Goal: Find specific page/section: Find specific page/section

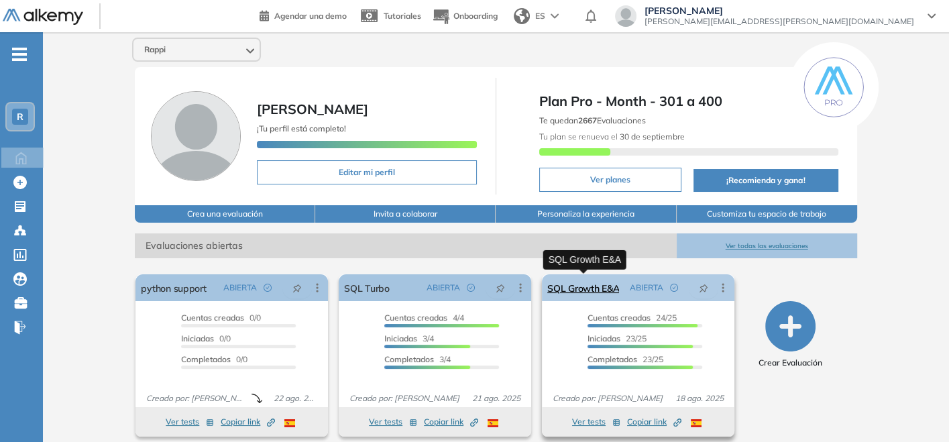
click at [593, 287] on link "SQL Growth E&A" at bounding box center [583, 287] width 72 height 27
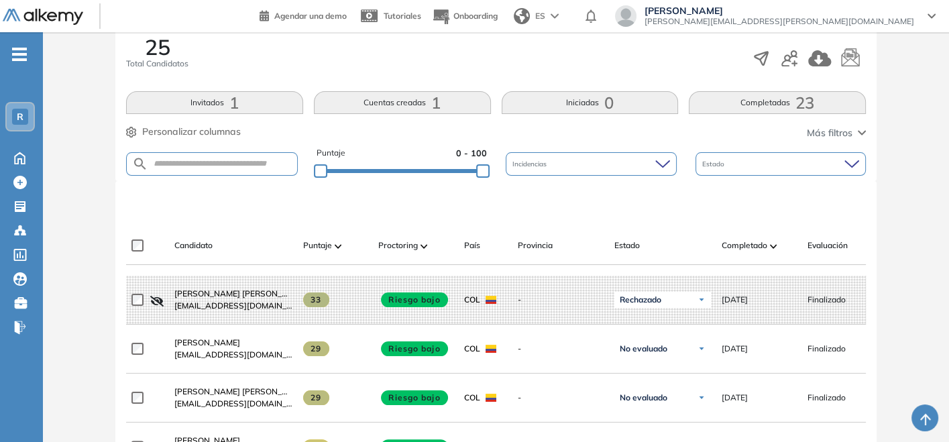
scroll to position [372, 0]
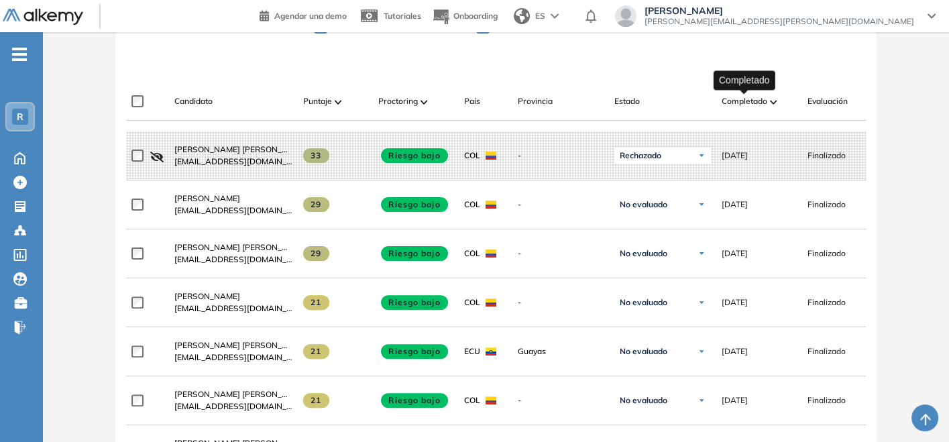
click at [759, 99] on span "Completado" at bounding box center [744, 101] width 46 height 12
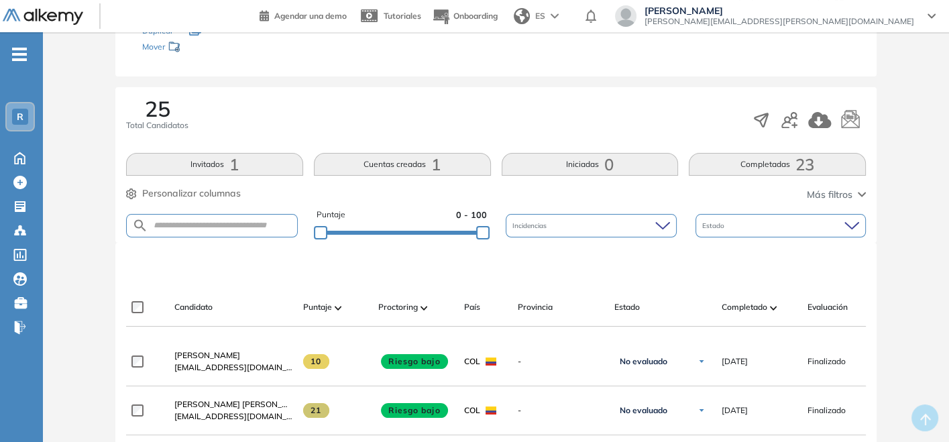
scroll to position [0, 0]
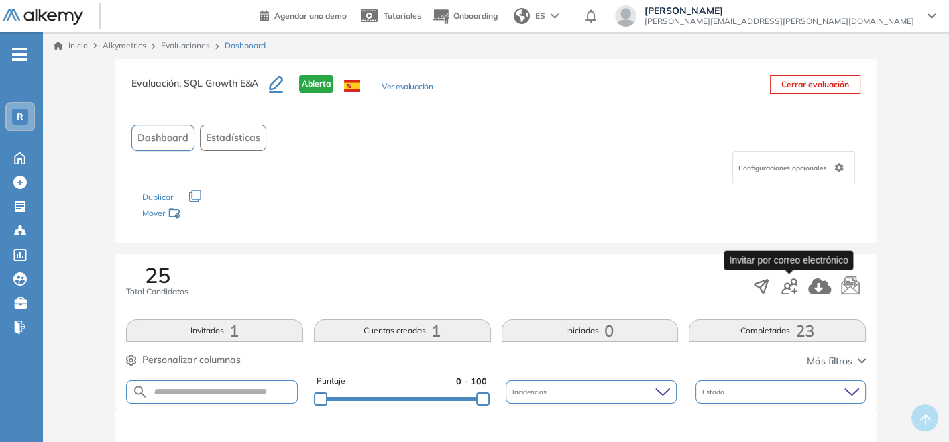
click at [790, 290] on icon "button" at bounding box center [789, 286] width 16 height 16
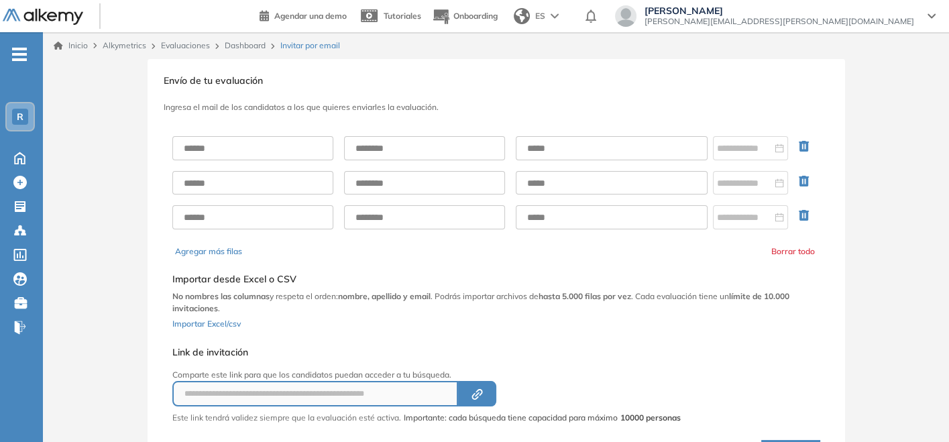
click at [237, 47] on link "Dashboard" at bounding box center [245, 45] width 41 height 10
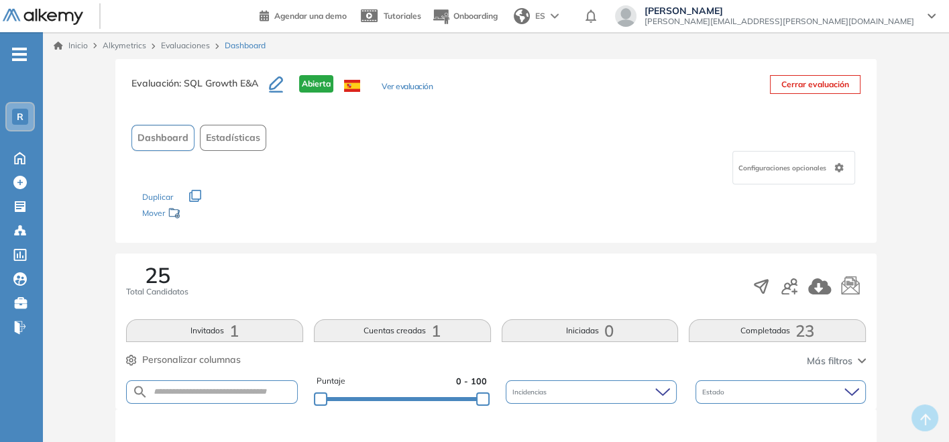
click at [186, 52] on div "Inicio Alkymetrics Evaluaciones Dashboard" at bounding box center [496, 45] width 906 height 27
click at [186, 43] on link "Evaluaciones" at bounding box center [185, 45] width 49 height 10
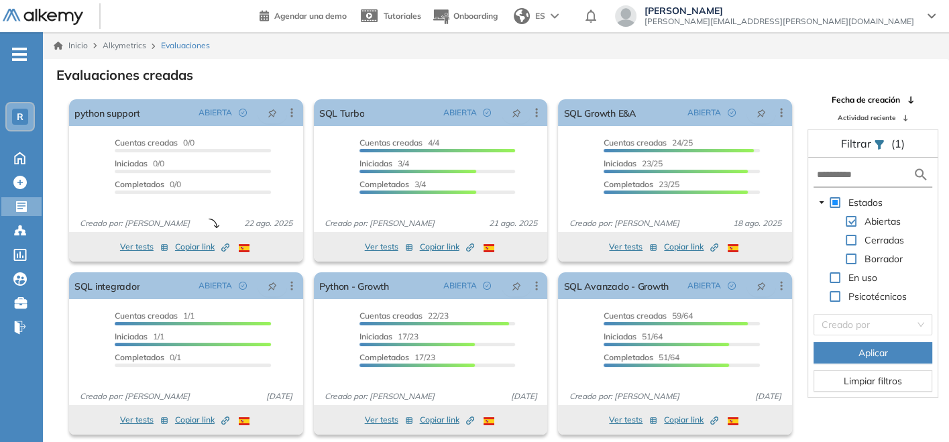
scroll to position [32, 0]
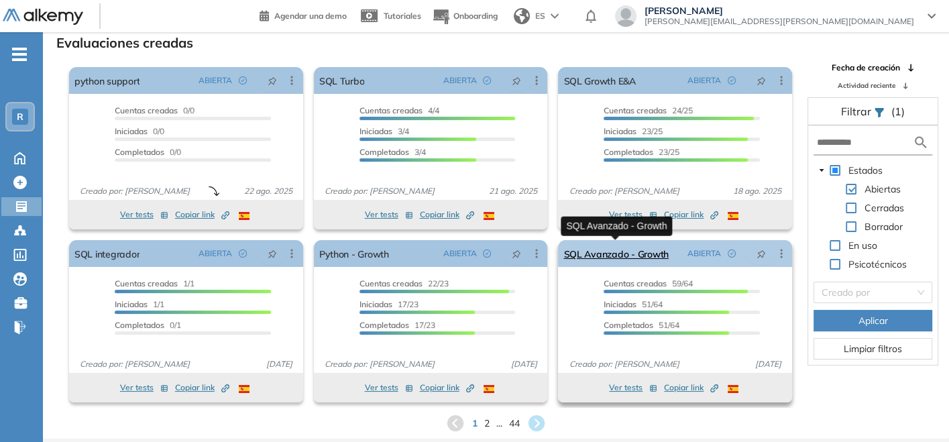
click at [640, 246] on link "SQL Avanzado - Growth" at bounding box center [615, 253] width 105 height 27
